Goal: Information Seeking & Learning: Learn about a topic

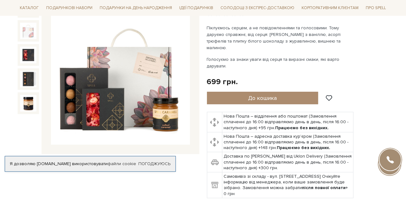
scroll to position [63, 0]
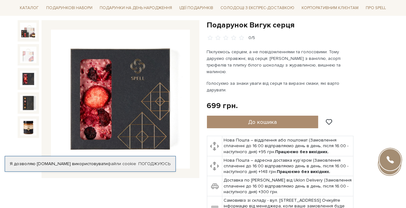
click at [121, 103] on img at bounding box center [120, 99] width 139 height 139
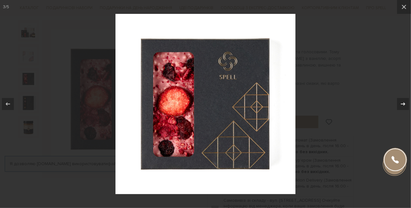
click at [402, 101] on icon at bounding box center [403, 104] width 8 height 8
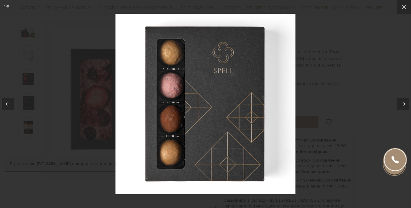
click at [402, 101] on icon at bounding box center [403, 104] width 8 height 8
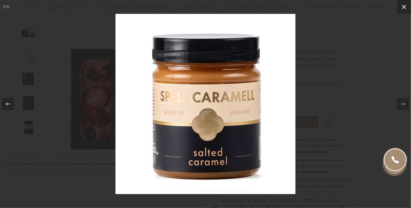
click at [403, 7] on icon at bounding box center [404, 7] width 8 height 8
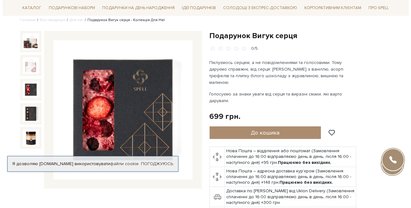
scroll to position [63, 0]
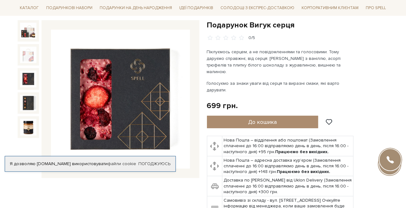
click at [121, 110] on img at bounding box center [120, 99] width 139 height 139
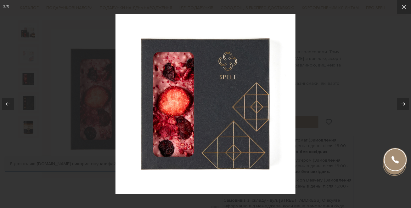
click at [403, 102] on icon at bounding box center [403, 104] width 8 height 8
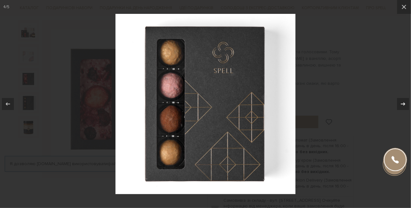
click at [402, 103] on icon at bounding box center [403, 104] width 8 height 8
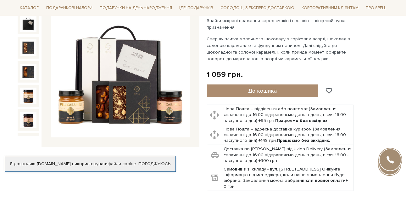
scroll to position [94, 0]
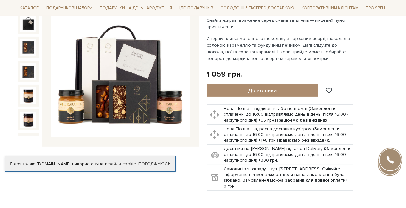
click at [142, 82] on img at bounding box center [120, 67] width 139 height 139
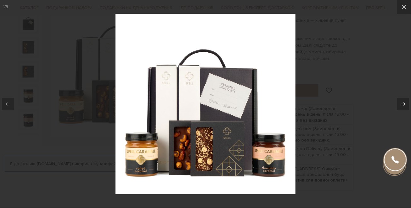
click at [402, 103] on icon at bounding box center [403, 104] width 8 height 8
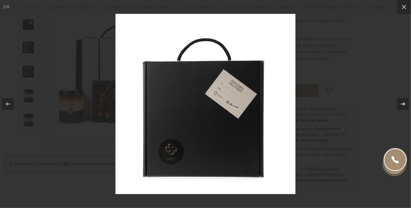
click at [402, 103] on icon at bounding box center [403, 104] width 8 height 8
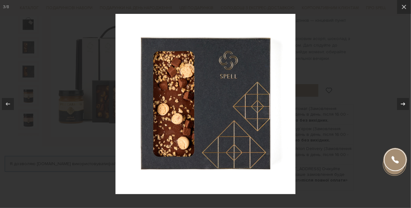
click at [402, 103] on icon at bounding box center [403, 104] width 8 height 8
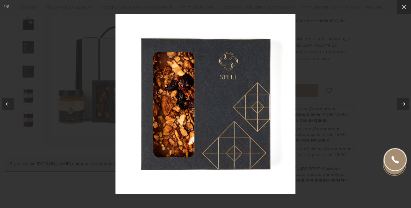
click at [402, 103] on icon at bounding box center [403, 104] width 8 height 8
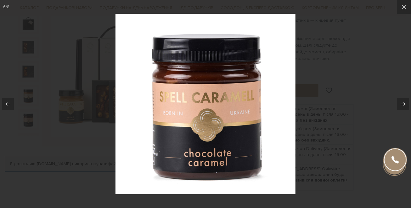
click at [402, 103] on icon at bounding box center [403, 104] width 8 height 8
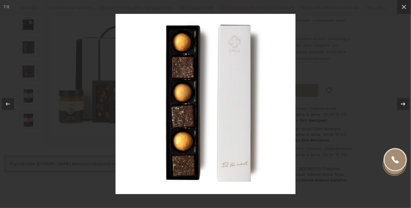
click at [402, 103] on icon at bounding box center [403, 104] width 8 height 8
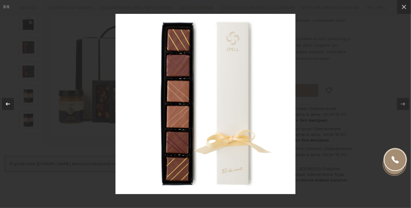
click at [4, 104] on icon at bounding box center [8, 104] width 8 height 8
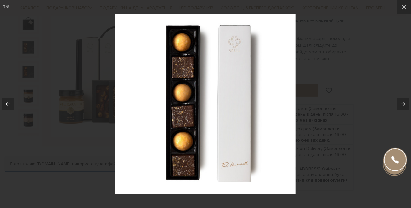
click at [4, 104] on icon at bounding box center [8, 104] width 8 height 8
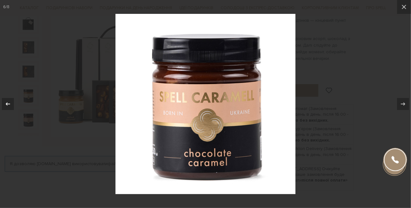
click at [4, 104] on icon at bounding box center [8, 104] width 8 height 8
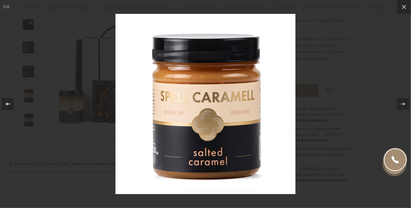
click at [4, 104] on icon at bounding box center [8, 104] width 8 height 8
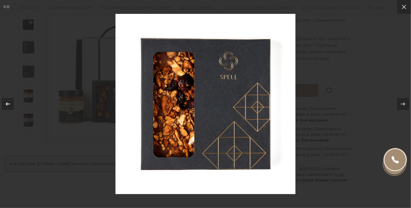
click at [4, 104] on icon at bounding box center [8, 104] width 8 height 8
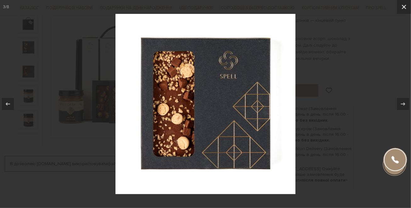
click at [404, 9] on icon at bounding box center [404, 7] width 8 height 8
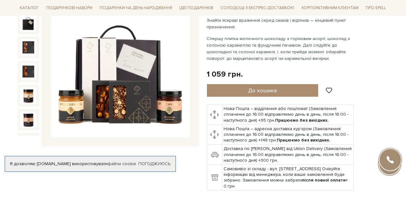
scroll to position [63, 0]
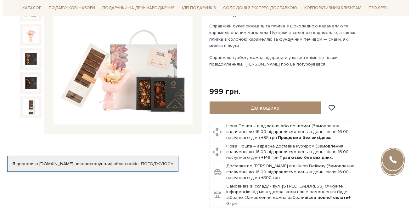
scroll to position [126, 0]
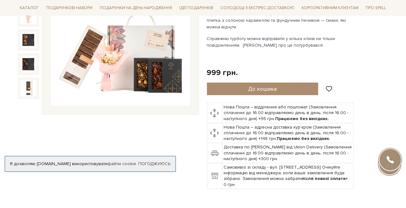
click at [151, 74] on img at bounding box center [120, 36] width 139 height 139
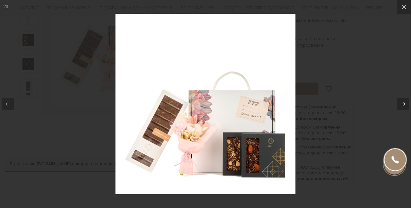
click at [402, 104] on icon at bounding box center [403, 103] width 4 height 3
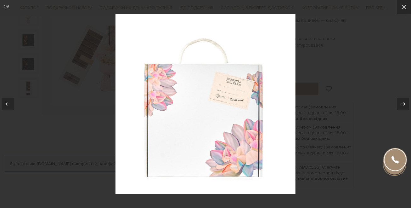
click at [402, 104] on icon at bounding box center [403, 103] width 4 height 3
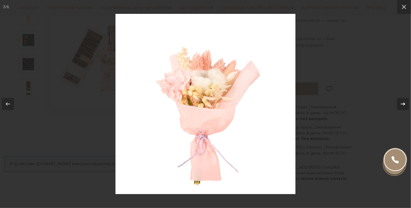
click at [402, 104] on icon at bounding box center [403, 103] width 4 height 3
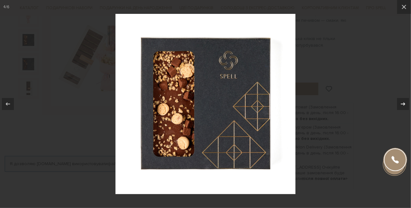
click at [402, 104] on icon at bounding box center [403, 103] width 4 height 3
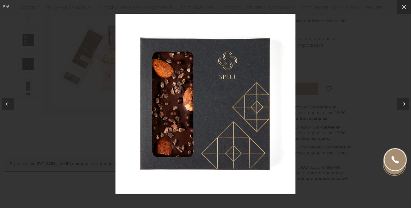
click at [402, 104] on icon at bounding box center [403, 103] width 4 height 3
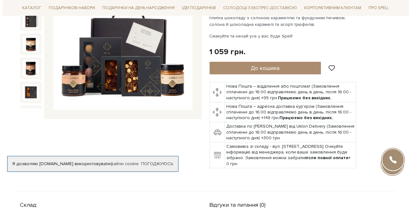
scroll to position [126, 0]
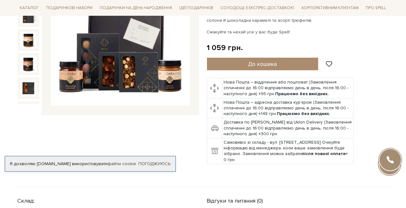
click at [121, 70] on img at bounding box center [120, 36] width 139 height 139
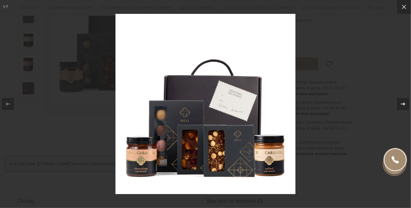
click at [403, 103] on icon at bounding box center [403, 104] width 8 height 8
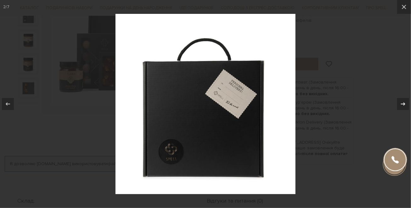
click at [403, 103] on icon at bounding box center [403, 104] width 8 height 8
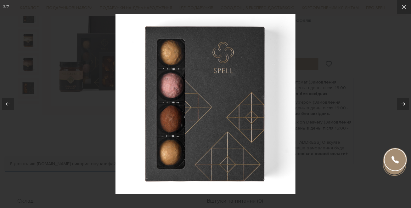
click at [403, 103] on icon at bounding box center [403, 104] width 8 height 8
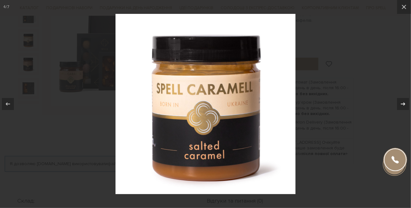
click at [403, 103] on icon at bounding box center [403, 104] width 8 height 8
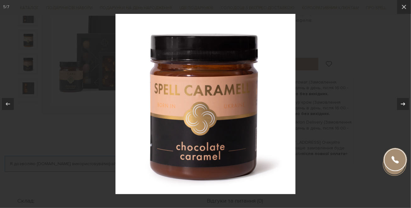
click at [403, 103] on icon at bounding box center [403, 104] width 8 height 8
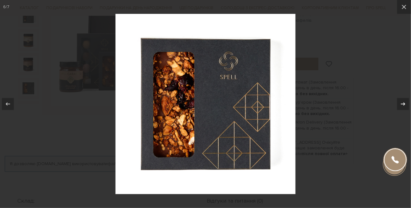
click at [403, 103] on icon at bounding box center [403, 104] width 8 height 8
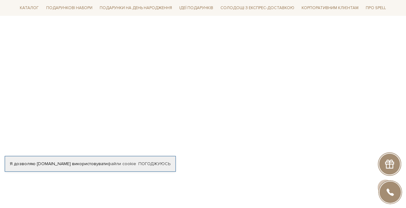
scroll to position [220, 0]
click at [285, 74] on p at bounding box center [203, 100] width 371 height 154
click at [329, 85] on p at bounding box center [203, 100] width 371 height 154
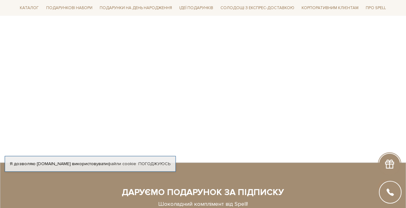
scroll to position [283, 0]
